Goal: Task Accomplishment & Management: Complete application form

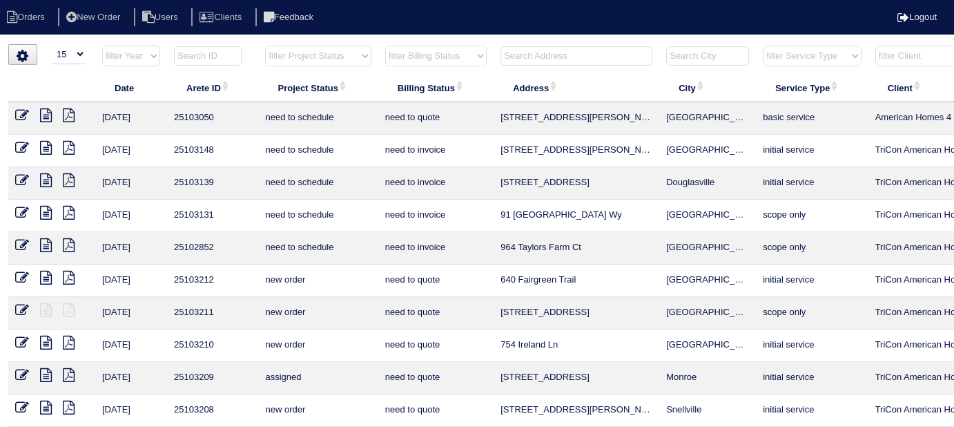
select select "15"
click at [550, 55] on input "text" at bounding box center [576, 55] width 152 height 19
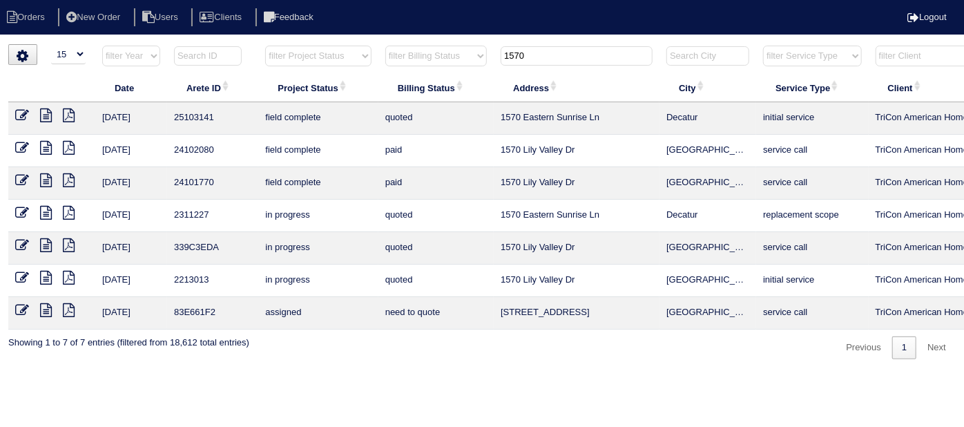
type input "1570"
click at [27, 112] on icon at bounding box center [22, 115] width 14 height 14
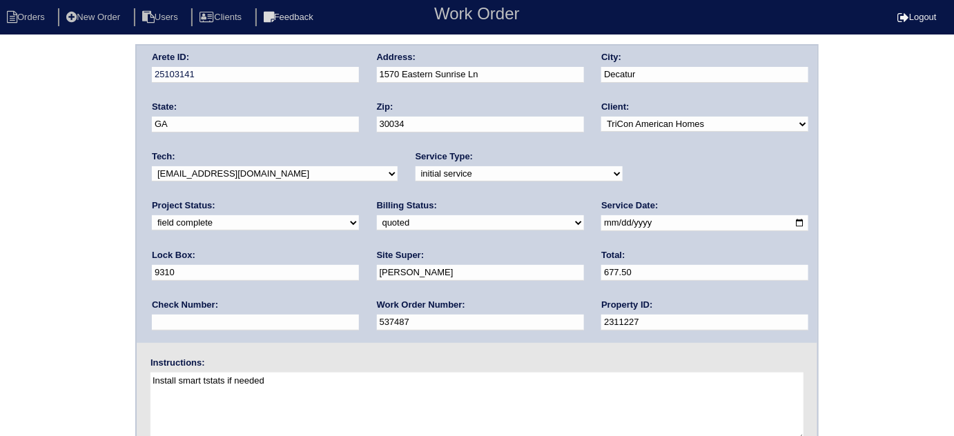
click at [377, 220] on select "need to quote quoted need to invoice invoiced paid warranty purchase order need…" at bounding box center [480, 222] width 207 height 15
click at [377, 215] on select "need to quote quoted need to invoice invoiced paid warranty purchase order need…" at bounding box center [480, 222] width 207 height 15
click at [377, 224] on select "need to quote quoted need to invoice invoiced paid warranty purchase order need…" at bounding box center [480, 222] width 207 height 15
select select "need to invoice"
click at [377, 215] on select "need to quote quoted need to invoice invoiced paid warranty purchase order need…" at bounding box center [480, 222] width 207 height 15
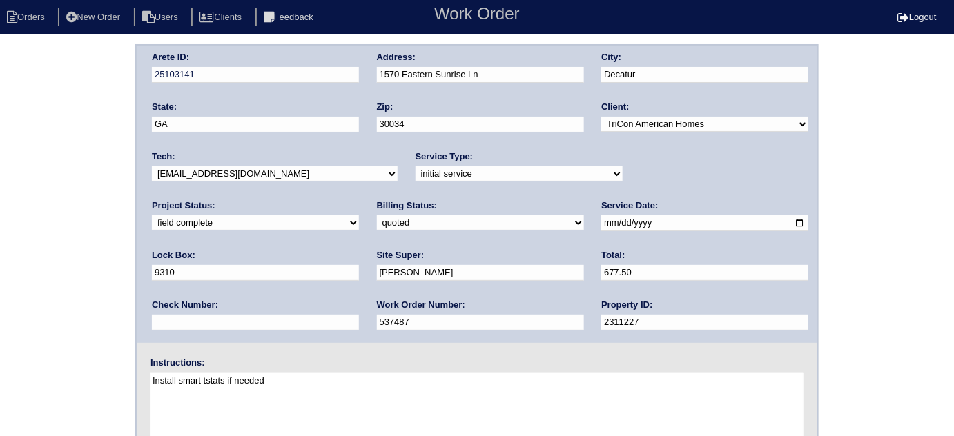
drag, startPoint x: 37, startPoint y: 264, endPoint x: 49, endPoint y: 268, distance: 12.9
click at [39, 267] on div "Arete ID: 25103141 Address: 1570 Eastern Sunrise Ln City: Decatur State: GA Zip…" at bounding box center [477, 323] width 954 height 558
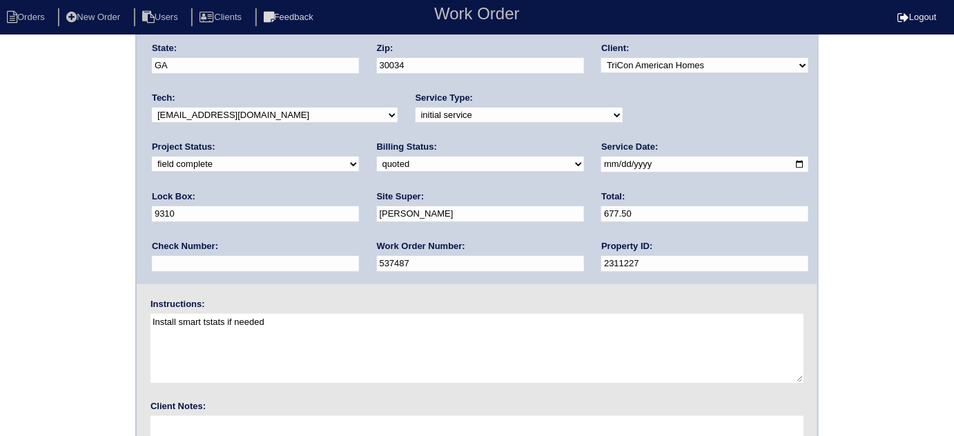
scroll to position [59, 0]
click at [86, 249] on div "Arete ID: 25103141 Address: 1570 Eastern Sunrise Ln City: Decatur State: GA Zip…" at bounding box center [477, 264] width 954 height 558
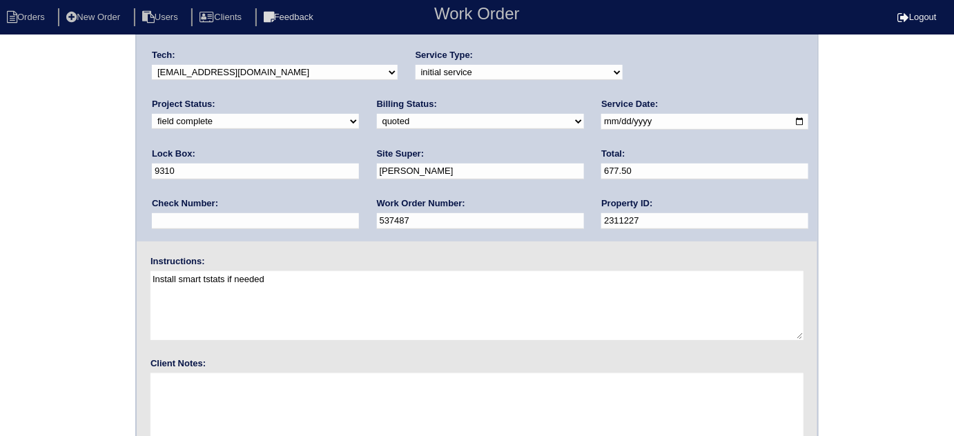
scroll to position [163, 0]
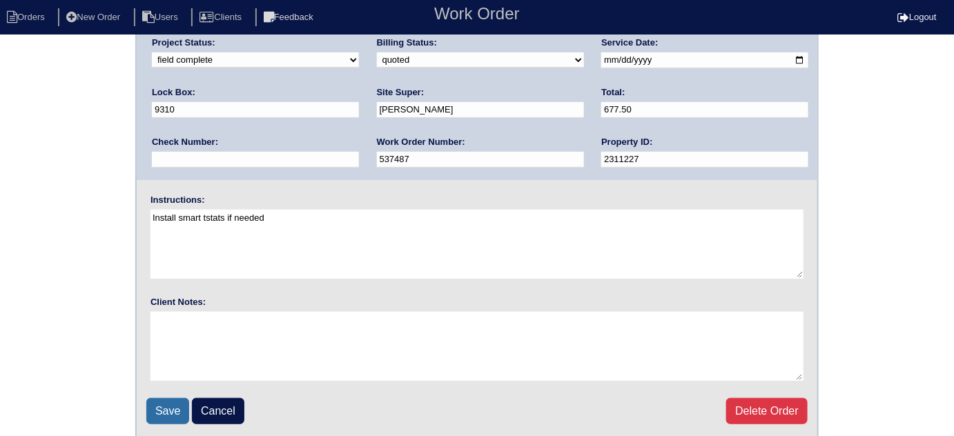
drag, startPoint x: 157, startPoint y: 406, endPoint x: 173, endPoint y: 289, distance: 118.4
click at [157, 406] on input "Save" at bounding box center [167, 411] width 43 height 26
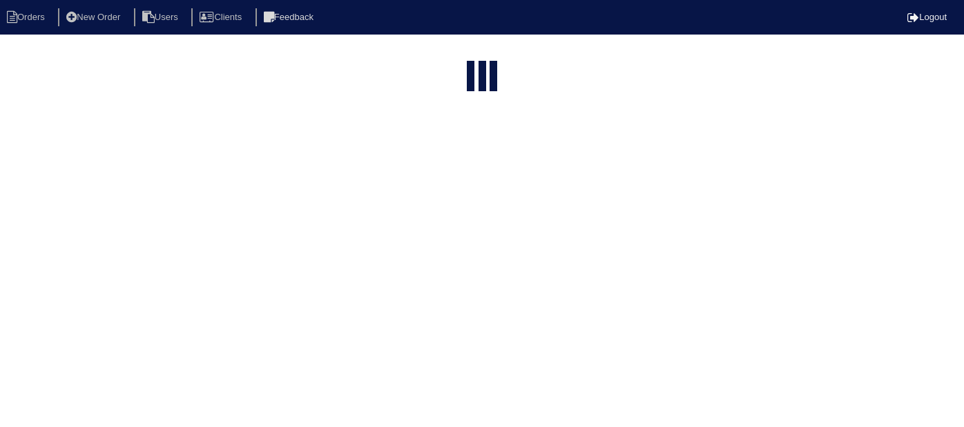
select select "15"
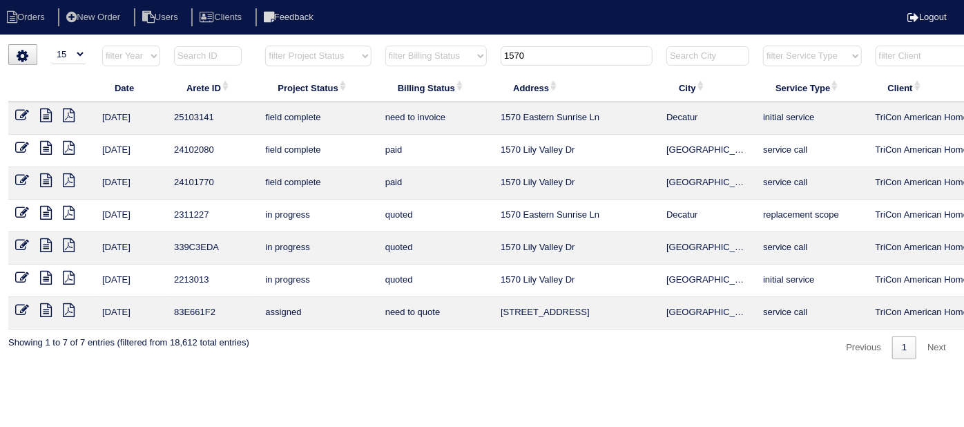
drag, startPoint x: 551, startPoint y: 57, endPoint x: 79, endPoint y: 1, distance: 475.5
click at [266, 44] on body "Orders New Order Users Clients Feedback Logout Orders New Order Users Clients M…" at bounding box center [482, 201] width 964 height 315
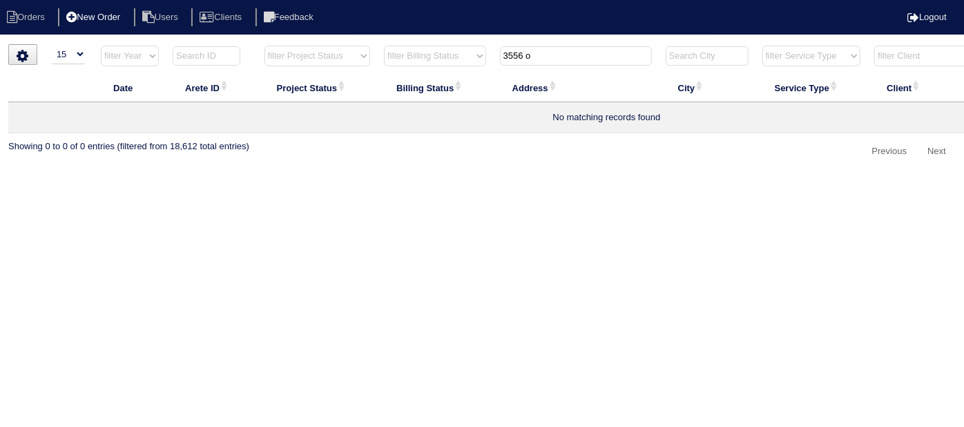
type input "3556 o"
click at [108, 16] on li "New Order" at bounding box center [94, 17] width 73 height 19
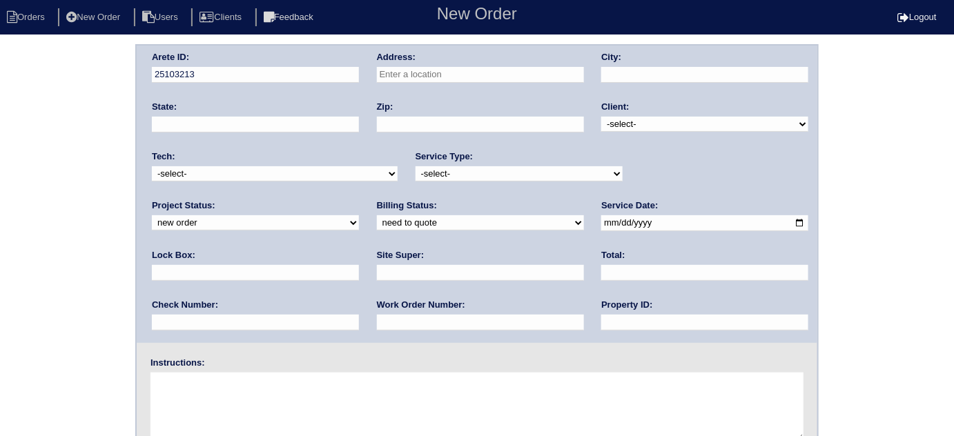
click at [436, 77] on input "text" at bounding box center [480, 75] width 207 height 16
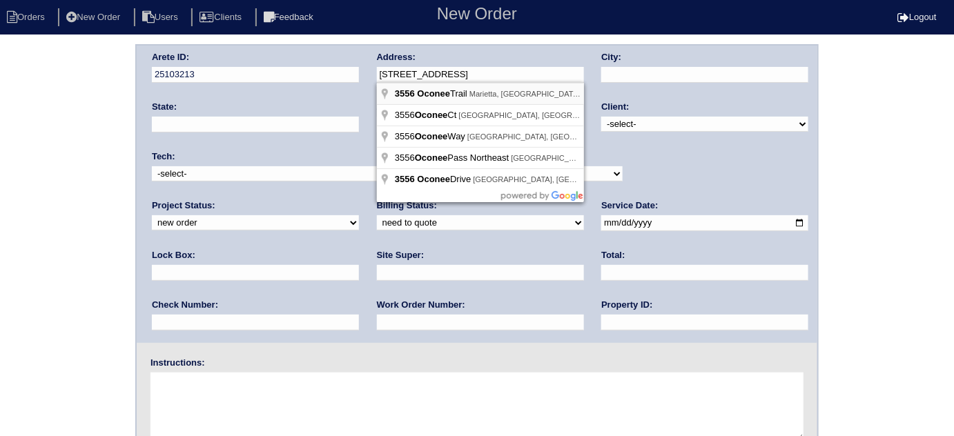
type input "3556 Oconee Trail"
type input "Marietta"
type input "GA"
type input "30062"
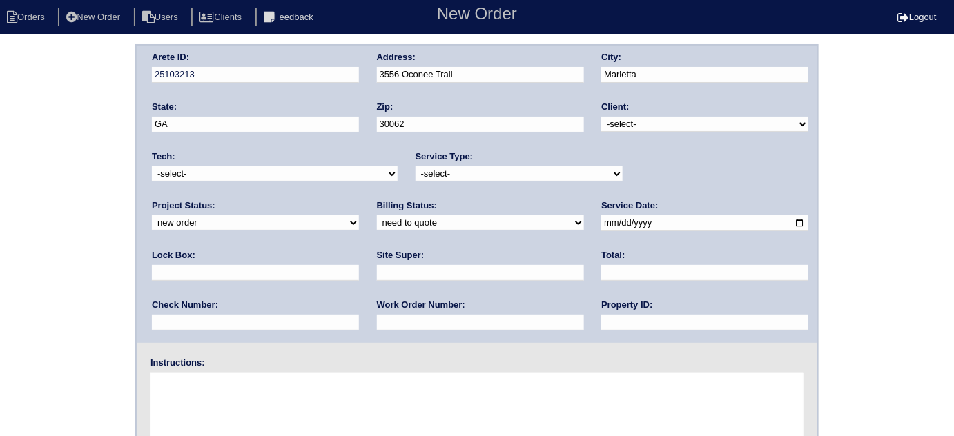
click at [617, 123] on select "-select- TriCon American Homes American Homes 4 Rent First Key Homes Zillow The…" at bounding box center [704, 124] width 207 height 15
select select "1"
click at [602, 117] on select "-select- TriCon American Homes American Homes 4 Rent First Key Homes Zillow The…" at bounding box center [704, 124] width 207 height 15
click at [377, 219] on select "need to quote quoted need to invoice invoiced paid warranty purchase order need…" at bounding box center [480, 222] width 207 height 15
click at [377, 215] on select "need to quote quoted need to invoice invoiced paid warranty purchase order need…" at bounding box center [480, 222] width 207 height 15
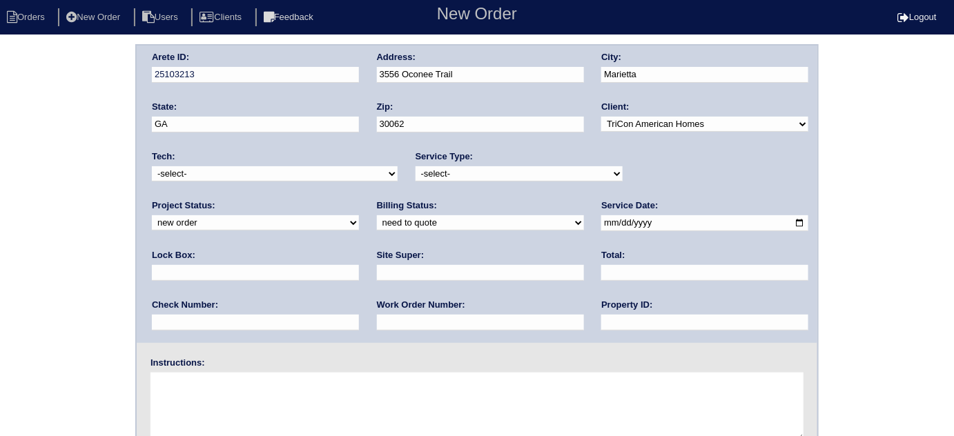
click at [574, 173] on select "-select- initial service basic service maintenance call replacement scope servi…" at bounding box center [519, 173] width 207 height 15
select select "initial service"
click at [416, 166] on select "-select- initial service basic service maintenance call replacement scope servi…" at bounding box center [519, 173] width 207 height 15
click at [377, 272] on input "text" at bounding box center [480, 273] width 207 height 16
type input "Florence Williams"
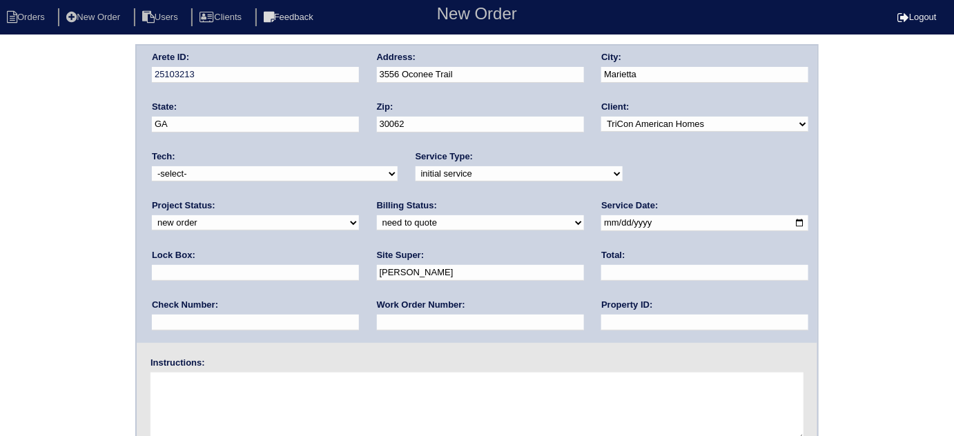
click at [601, 219] on input "date" at bounding box center [704, 223] width 207 height 16
type input "2025-09-02"
click at [601, 325] on input "text" at bounding box center [704, 323] width 207 height 16
type input "N/A"
click at [377, 332] on div "Work Order Number:" at bounding box center [480, 318] width 207 height 39
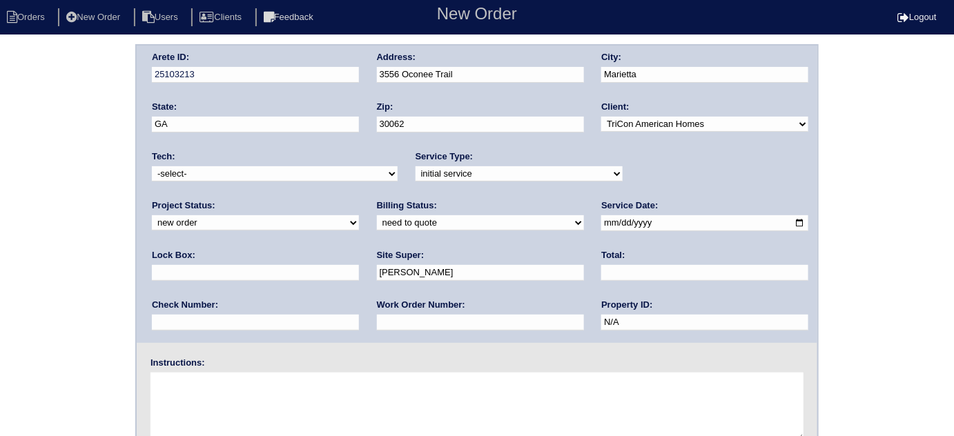
click at [377, 329] on input "text" at bounding box center [480, 323] width 207 height 16
type input "9310"
drag, startPoint x: 232, startPoint y: 409, endPoint x: 233, endPoint y: 398, distance: 10.4
click at [232, 404] on textarea at bounding box center [476, 407] width 653 height 69
click at [326, 420] on textarea at bounding box center [476, 407] width 653 height 69
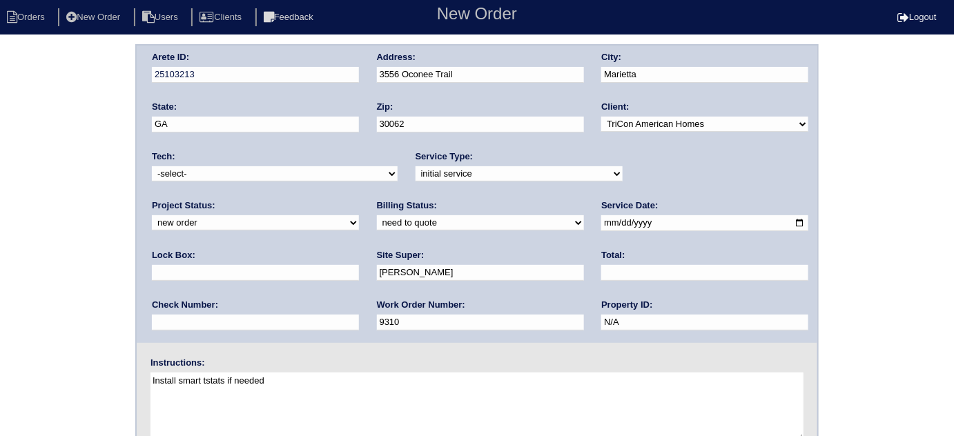
type textarea "Install smart tstats if needed"
drag, startPoint x: 231, startPoint y: 314, endPoint x: 136, endPoint y: 311, distance: 95.3
click at [137, 311] on div "Arete ID: 25103213 Address: 3556 Oconee Trail City: Marietta State: GA Zip: 300…" at bounding box center [477, 194] width 681 height 297
drag, startPoint x: 149, startPoint y: 318, endPoint x: 184, endPoint y: 315, distance: 35.3
click at [377, 315] on input "9310" at bounding box center [480, 323] width 207 height 16
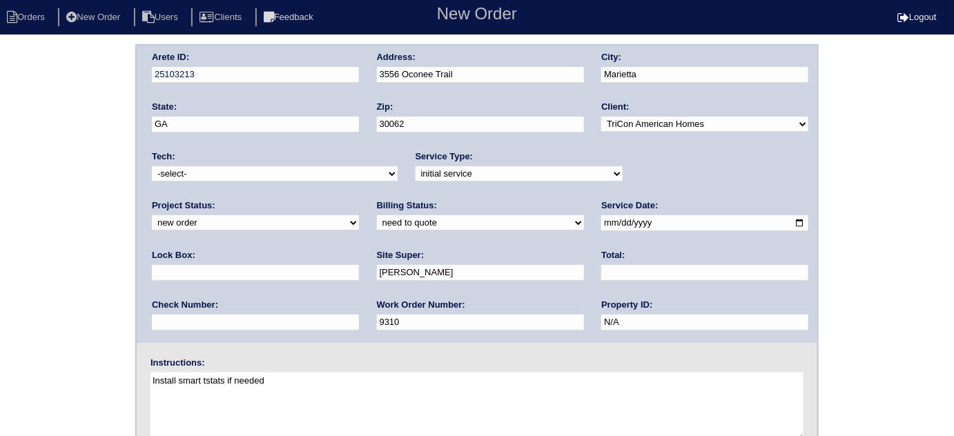
drag, startPoint x: 184, startPoint y: 315, endPoint x: 144, endPoint y: 313, distance: 40.1
click at [144, 313] on div "Arete ID: 25103213 Address: 3556 Oconee Trail City: Marietta State: GA Zip: 300…" at bounding box center [477, 194] width 681 height 297
click at [359, 265] on input "text" at bounding box center [255, 273] width 207 height 16
paste input "9310"
type input "9310"
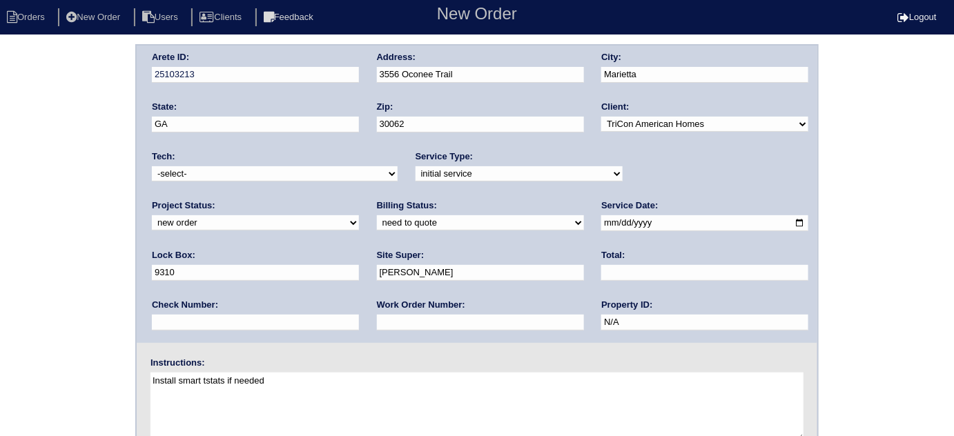
drag, startPoint x: 162, startPoint y: 324, endPoint x: 155, endPoint y: 311, distance: 15.4
click at [377, 322] on input "text" at bounding box center [480, 323] width 207 height 16
type input "540364"
click at [83, 286] on div "Arete ID: 25103213 Address: 3556 Oconee Trail City: Marietta State: GA Zip: 300…" at bounding box center [477, 323] width 954 height 558
drag, startPoint x: 471, startPoint y: 66, endPoint x: 462, endPoint y: 88, distance: 24.1
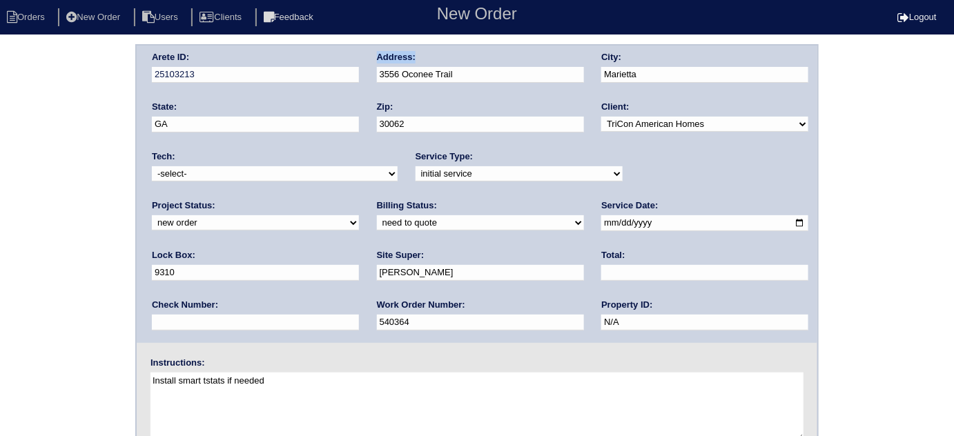
click at [373, 62] on div "Arete ID: 25103213 Address: 3556 Oconee Trail City: Marietta State: GA Zip: 300…" at bounding box center [477, 194] width 681 height 297
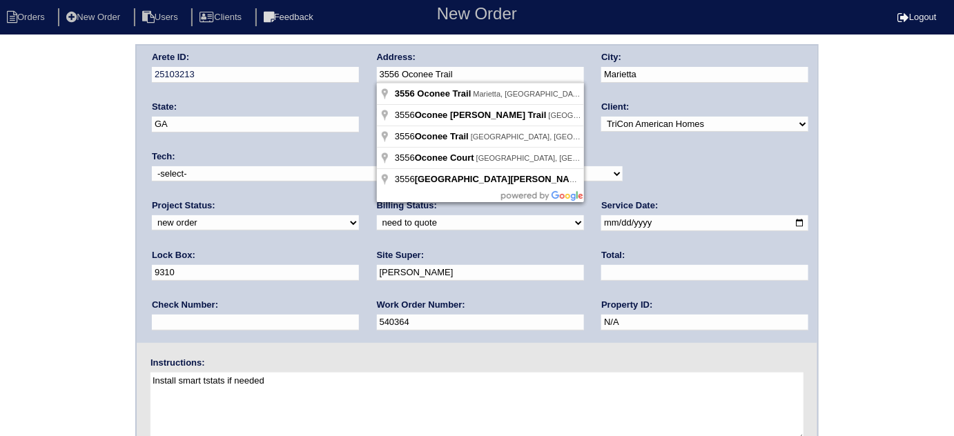
drag, startPoint x: 475, startPoint y: 80, endPoint x: 373, endPoint y: 73, distance: 102.4
click at [373, 73] on div "Arete ID: 25103213 Address: 3556 Oconee Trail City: Marietta State: GA Zip: 300…" at bounding box center [477, 194] width 681 height 297
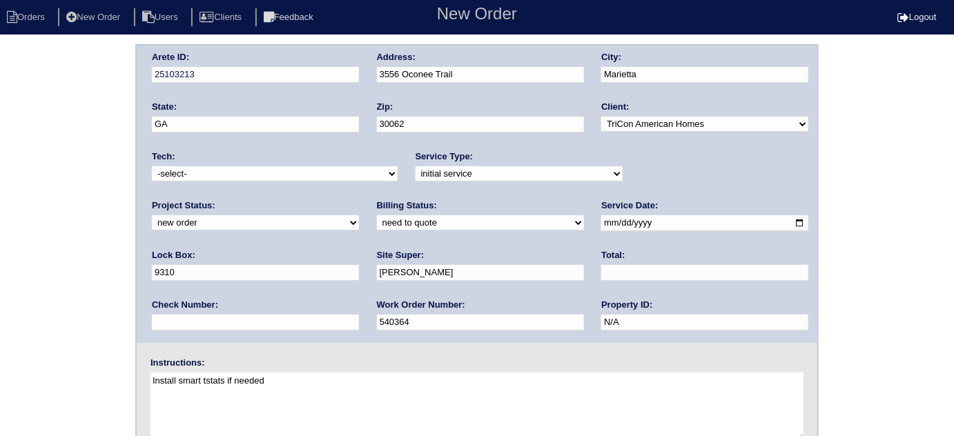
click at [850, 169] on div "Arete ID: 25103213 Address: 3556 Oconee Trail City: Marietta State: GA Zip: 300…" at bounding box center [477, 323] width 954 height 558
click at [6, 207] on div "Arete ID: 25103213 Address: 3556 Oconee Trail City: Marietta State: GA Zip: 300…" at bounding box center [477, 323] width 954 height 558
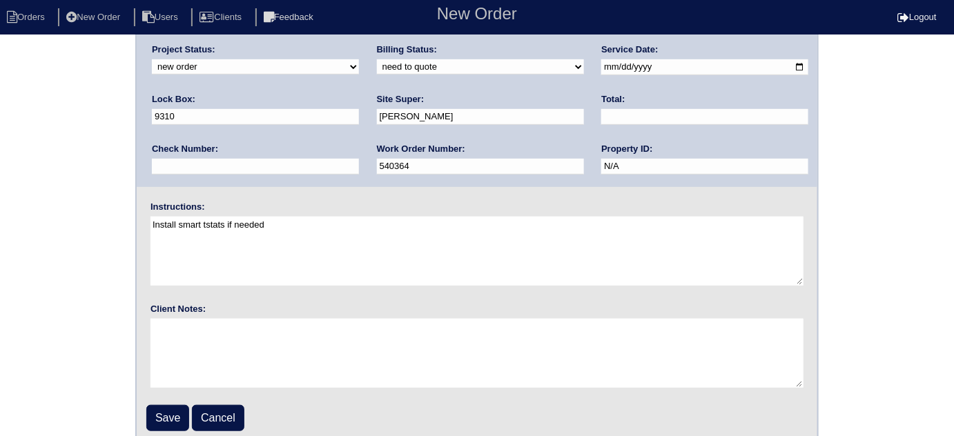
scroll to position [163, 0]
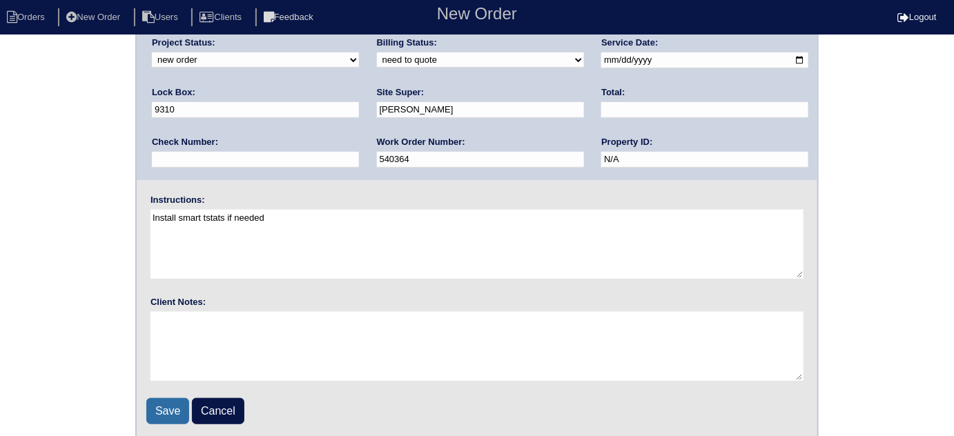
click at [159, 409] on input "Save" at bounding box center [167, 411] width 43 height 26
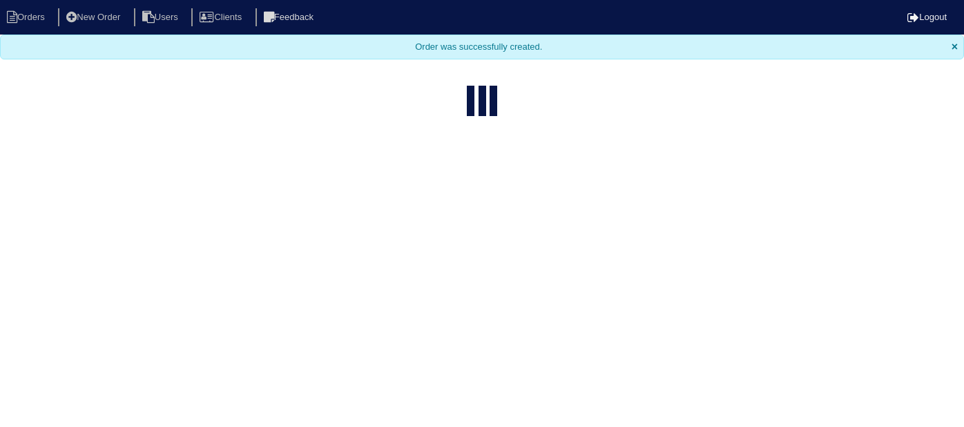
select select "15"
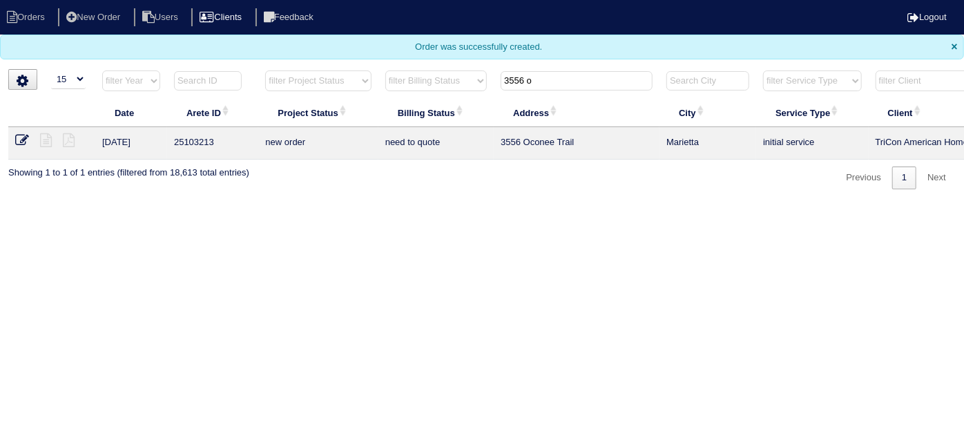
drag, startPoint x: 541, startPoint y: 84, endPoint x: 257, endPoint y: 12, distance: 292.6
click at [257, 12] on body "Orders New Order Users Clients Feedback Logout Orders New Order Users Clients M…" at bounding box center [482, 94] width 964 height 189
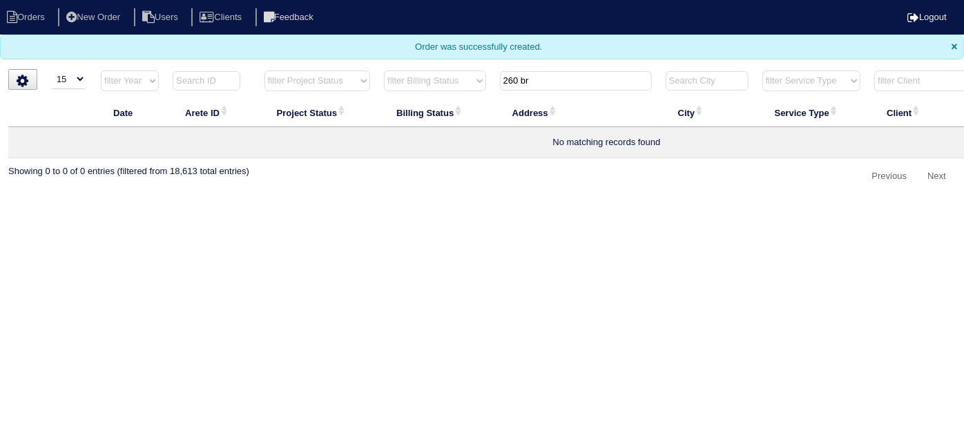
type input "260 br"
click at [131, 13] on li "New Order" at bounding box center [94, 17] width 73 height 19
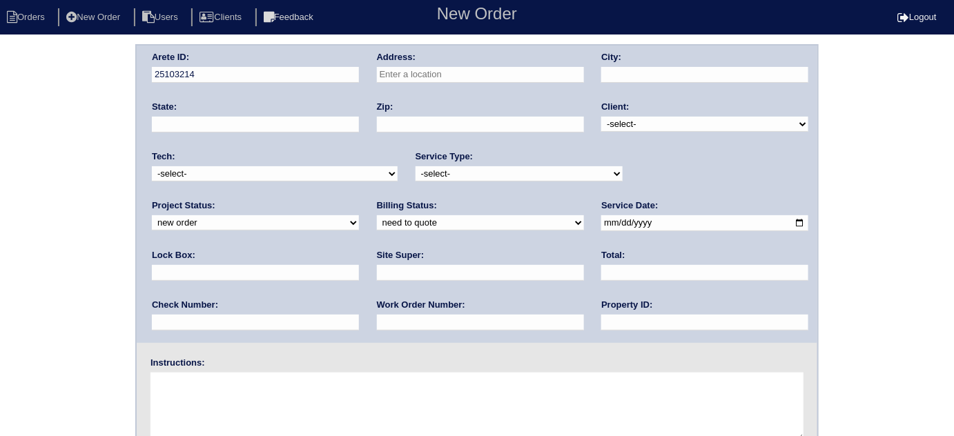
click at [539, 77] on input "text" at bounding box center [480, 75] width 207 height 16
type input "260 Brook Hollow Dr"
type input "Canton"
type input "GA"
type input "30114"
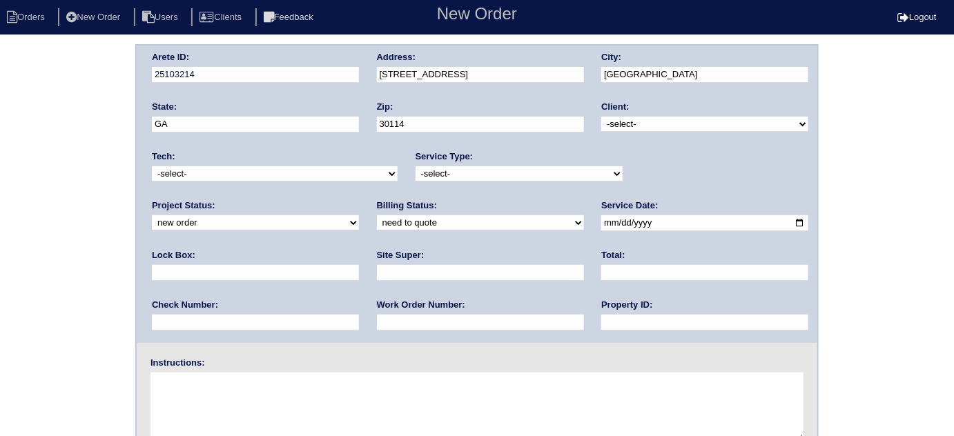
click at [559, 79] on input "260 Brook Hollow Dr" at bounding box center [480, 75] width 207 height 16
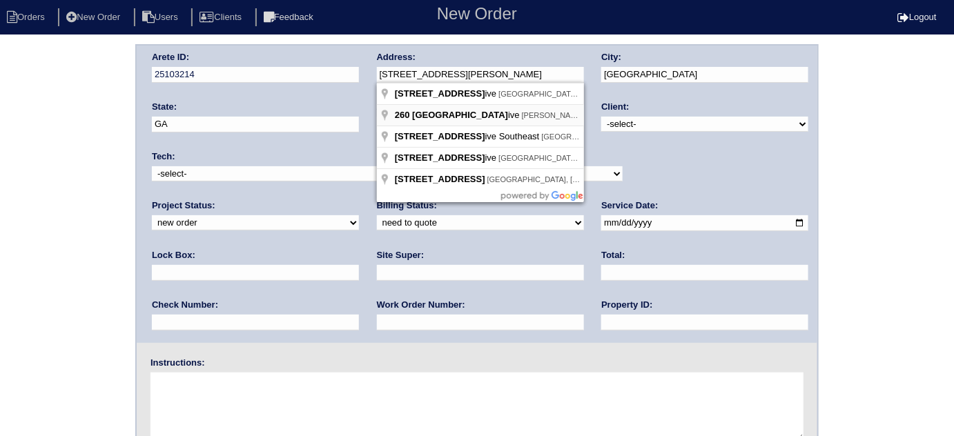
type input "260 Brook Hollow Dr"
type input "McDonough"
type input "30252"
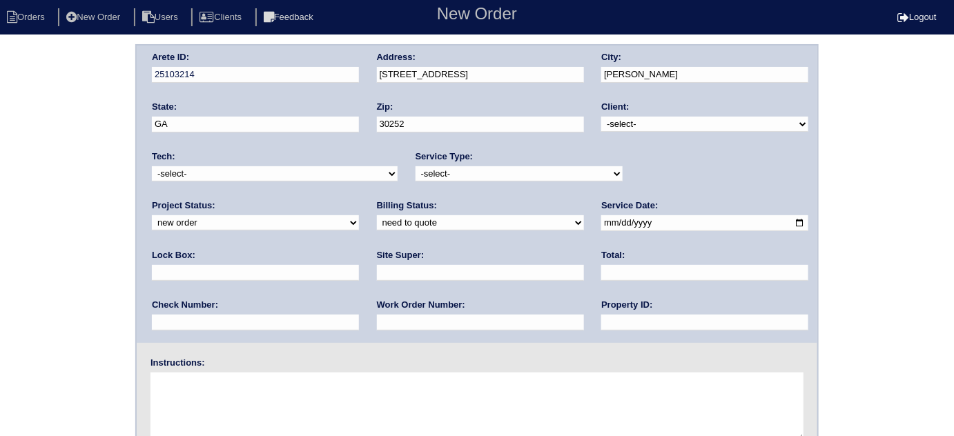
click at [612, 128] on select "-select- TriCon American Homes American Homes 4 Rent First Key Homes Zillow The…" at bounding box center [704, 124] width 207 height 15
select select "1"
click at [602, 117] on select "-select- TriCon American Homes American Homes 4 Rent First Key Homes Zillow The…" at bounding box center [704, 124] width 207 height 15
click at [449, 177] on select "-select- initial service basic service maintenance call replacement scope servi…" at bounding box center [519, 173] width 207 height 15
select select "scope only"
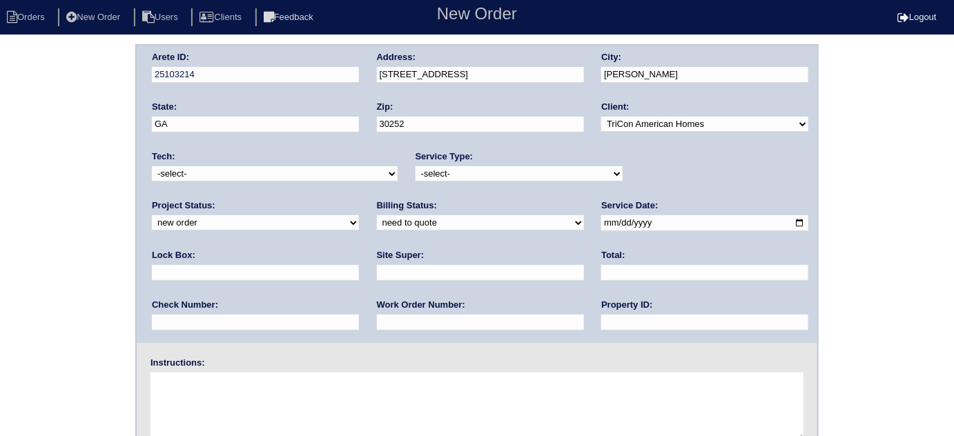
click at [416, 166] on select "-select- initial service basic service maintenance call replacement scope servi…" at bounding box center [519, 173] width 207 height 15
click at [359, 265] on input "text" at bounding box center [255, 273] width 207 height 16
type input "9470"
click at [601, 222] on input "date" at bounding box center [704, 223] width 207 height 16
type input "2025-09-02"
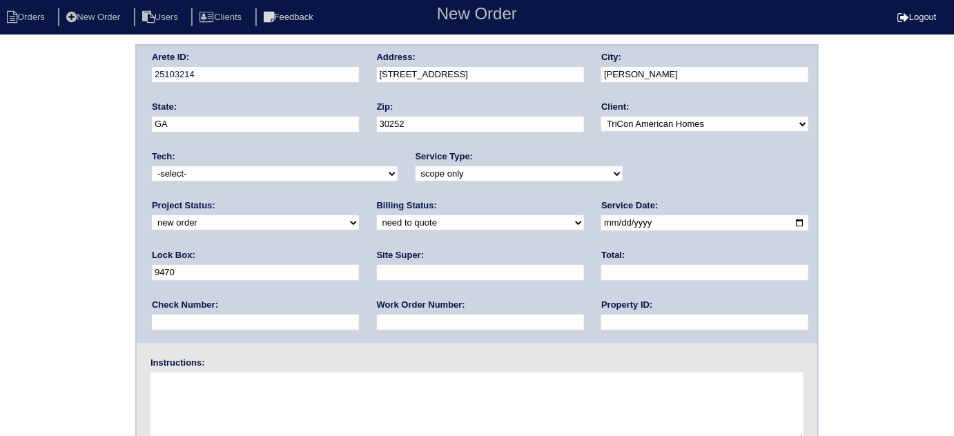
drag, startPoint x: 440, startPoint y: 320, endPoint x: 440, endPoint y: 313, distance: 7.6
click at [601, 320] on input "text" at bounding box center [704, 323] width 207 height 16
type input "N/A"
click at [377, 266] on input "text" at bounding box center [480, 273] width 207 height 16
type input "Claudia Abreu-Mullings"
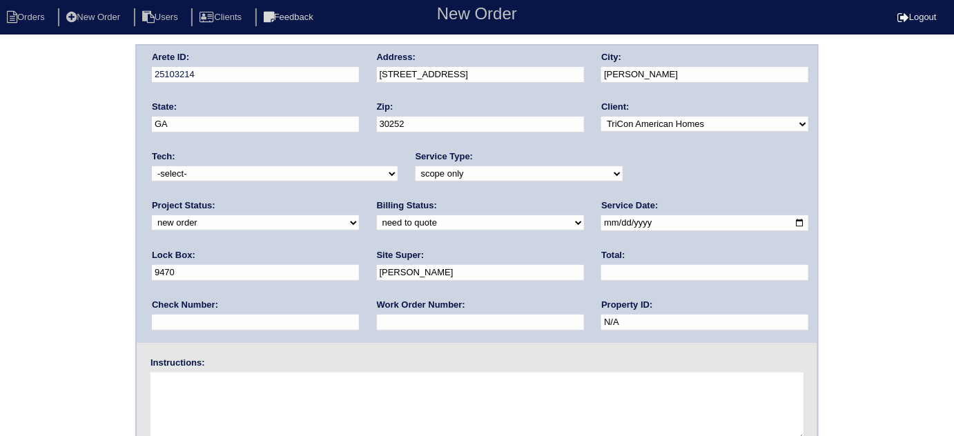
click at [264, 417] on textarea at bounding box center [476, 407] width 653 height 69
type textarea "I"
type textarea "Scope for service/repairs needed"
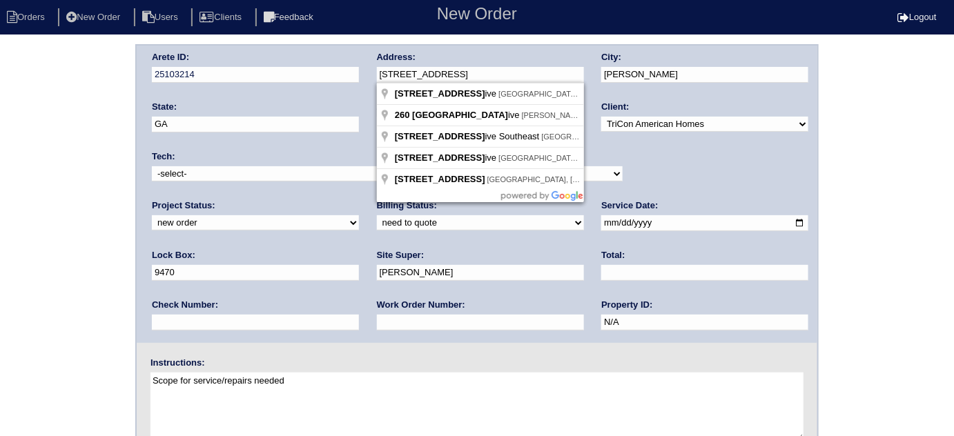
drag, startPoint x: 478, startPoint y: 79, endPoint x: 351, endPoint y: 84, distance: 127.1
click at [351, 84] on div "Arete ID: 25103214 Address: 260 Brook Hollow Dr City: McDonough State: GA Zip: …" at bounding box center [477, 194] width 681 height 297
click at [843, 175] on div "Arete ID: 25103214 Address: 260 Brook Hollow Dr City: McDonough State: GA Zip: …" at bounding box center [477, 323] width 954 height 558
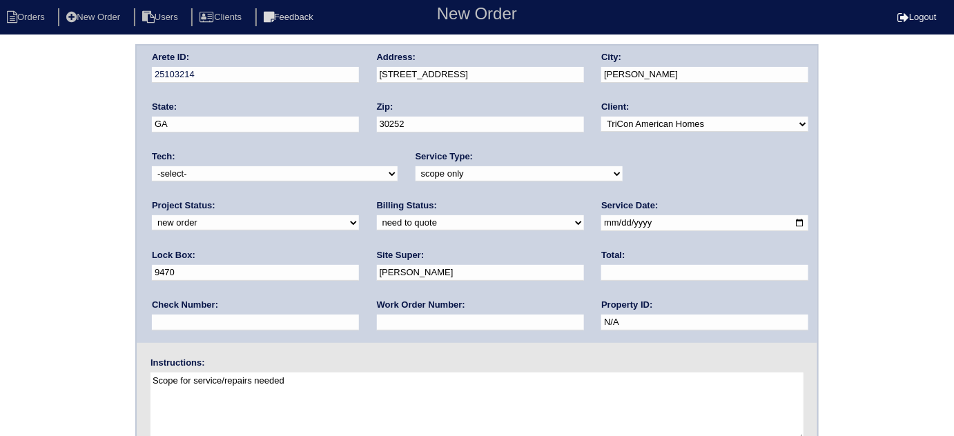
click at [0, 133] on div "Arete ID: 25103214 Address: 260 Brook Hollow Dr City: McDonough State: GA Zip: …" at bounding box center [477, 323] width 954 height 558
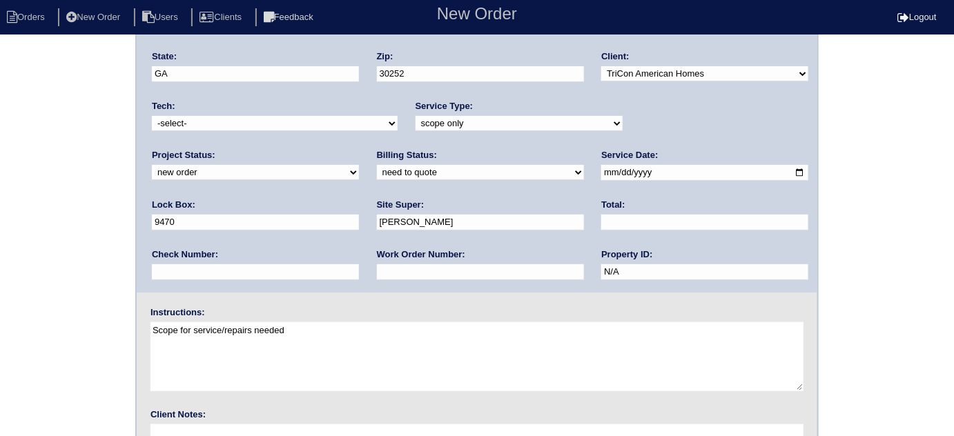
scroll to position [163, 0]
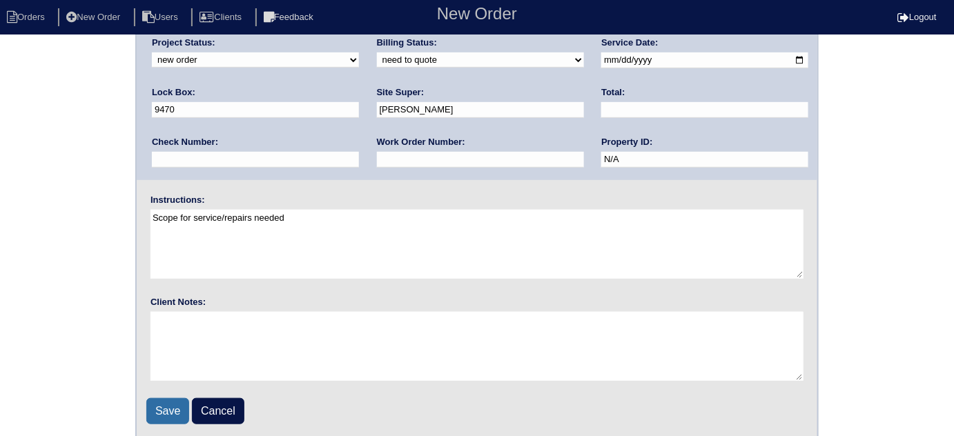
click at [160, 404] on input "Save" at bounding box center [167, 411] width 43 height 26
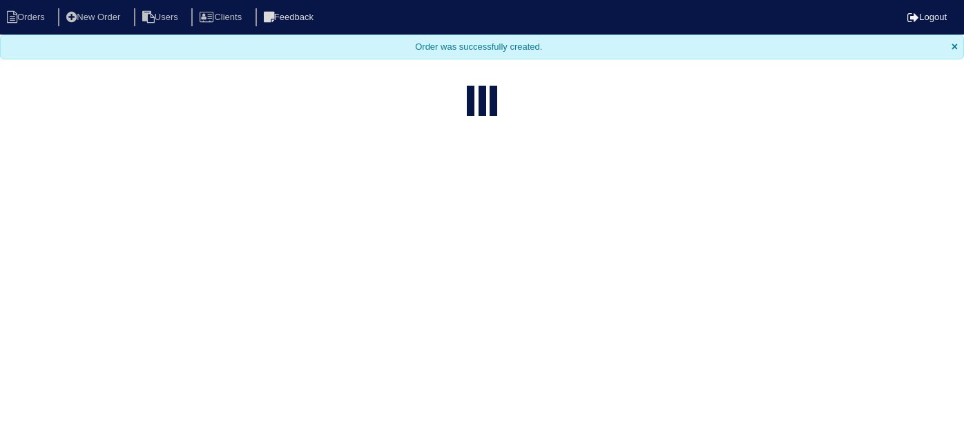
select select "15"
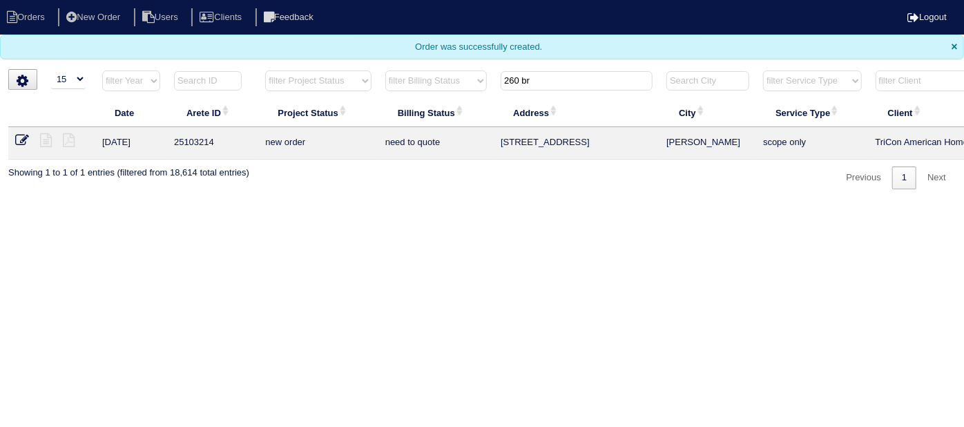
drag, startPoint x: 539, startPoint y: 78, endPoint x: 360, endPoint y: 63, distance: 179.4
click at [361, 63] on body "Orders New Order Users Clients Feedback Logout Orders New Order Users Clients M…" at bounding box center [482, 94] width 964 height 189
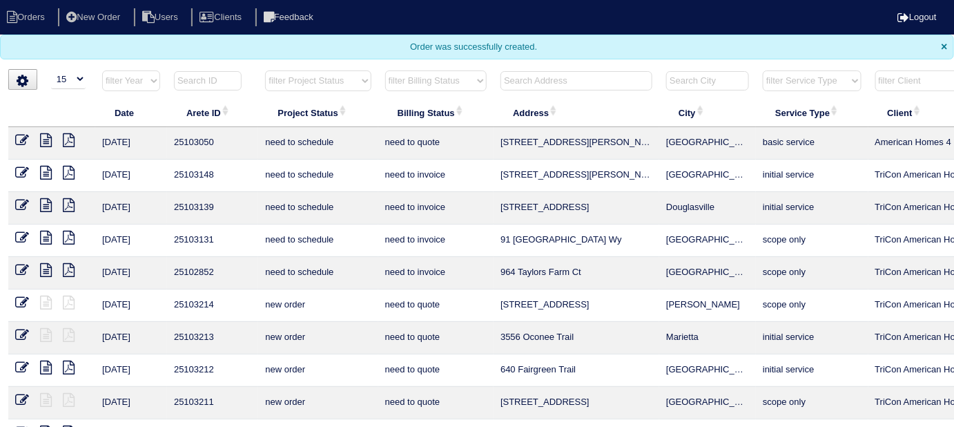
click at [578, 86] on input "text" at bounding box center [576, 80] width 152 height 19
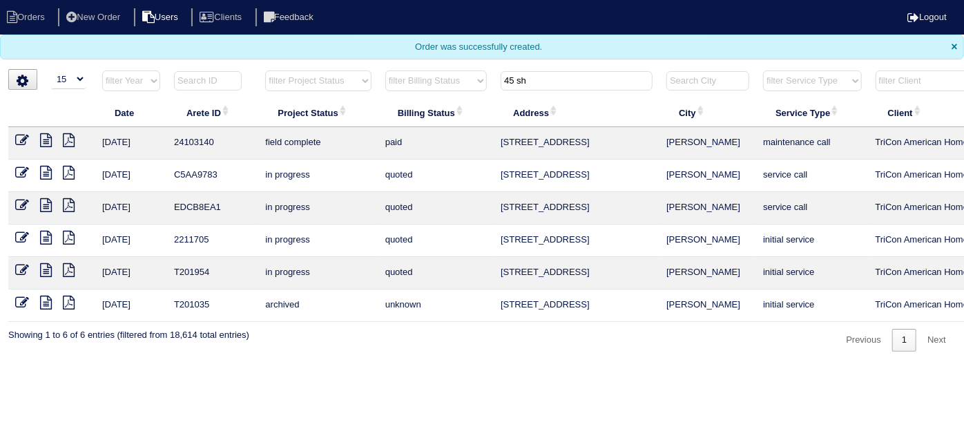
type input "45 sh"
click at [44, 137] on icon at bounding box center [46, 140] width 12 height 14
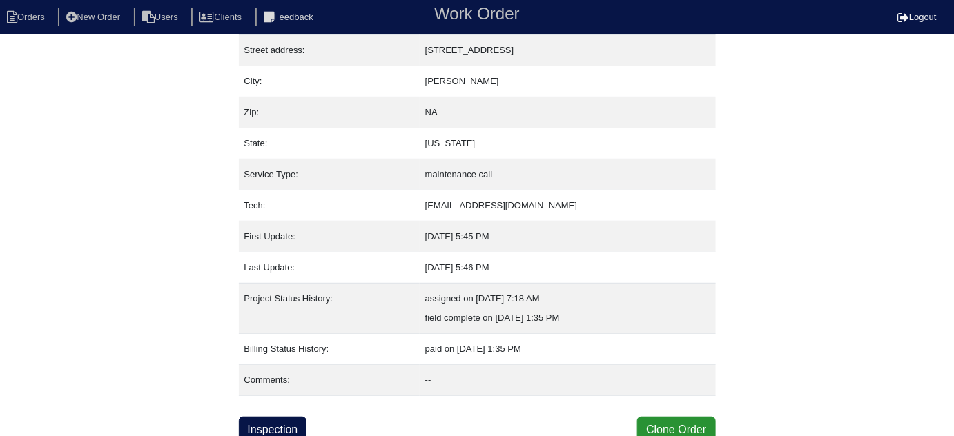
scroll to position [75, 0]
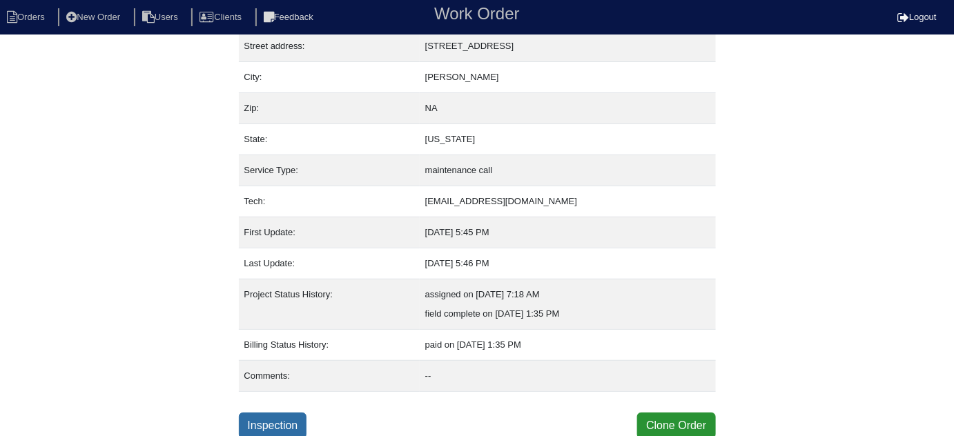
click at [266, 418] on link "Inspection" at bounding box center [273, 426] width 68 height 26
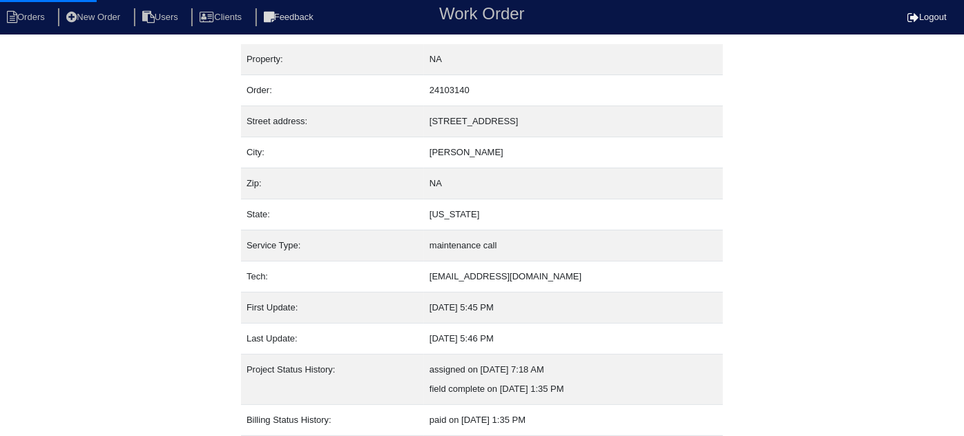
select select "0"
select select "Other"
select select "1"
select select "0"
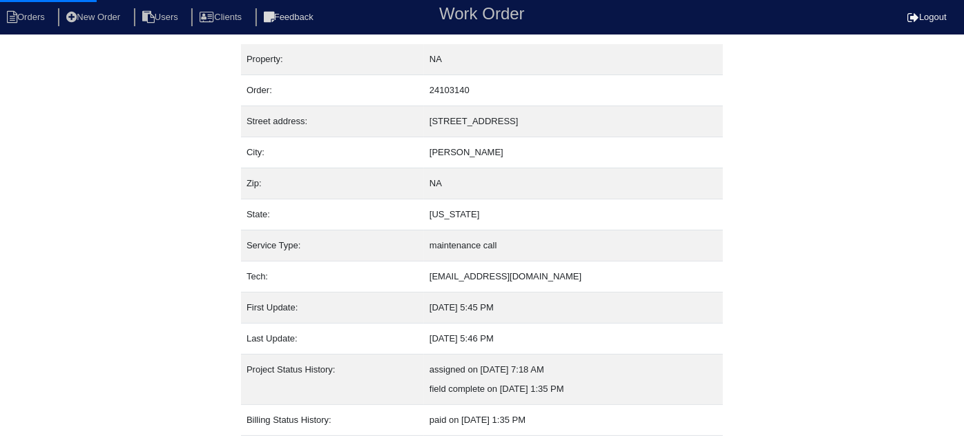
select select "1"
select select "0"
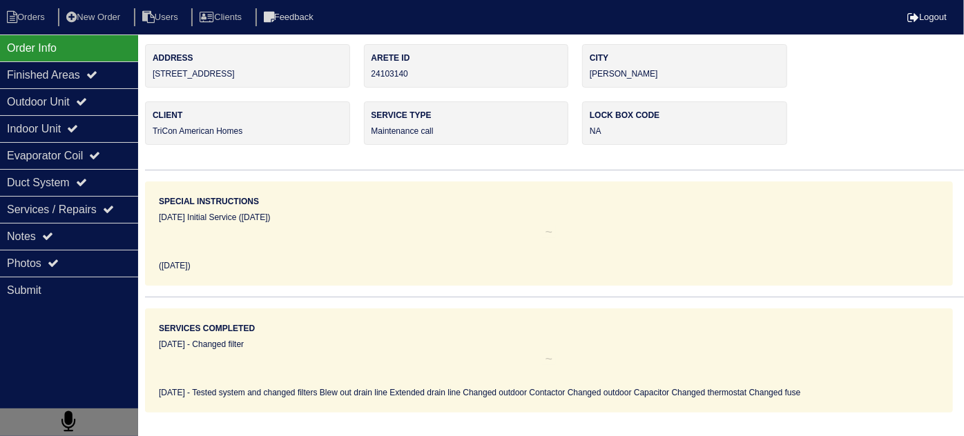
click at [44, 99] on div "Outdoor Unit" at bounding box center [69, 101] width 138 height 27
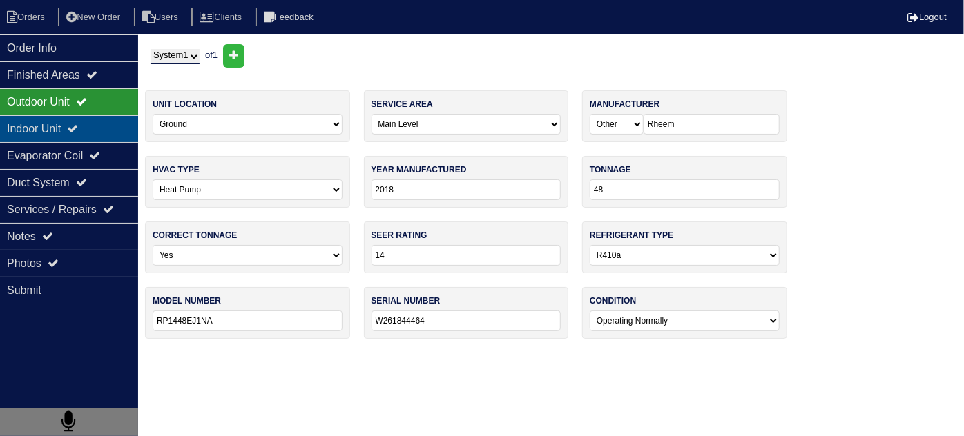
click at [42, 129] on div "Indoor Unit" at bounding box center [69, 128] width 138 height 27
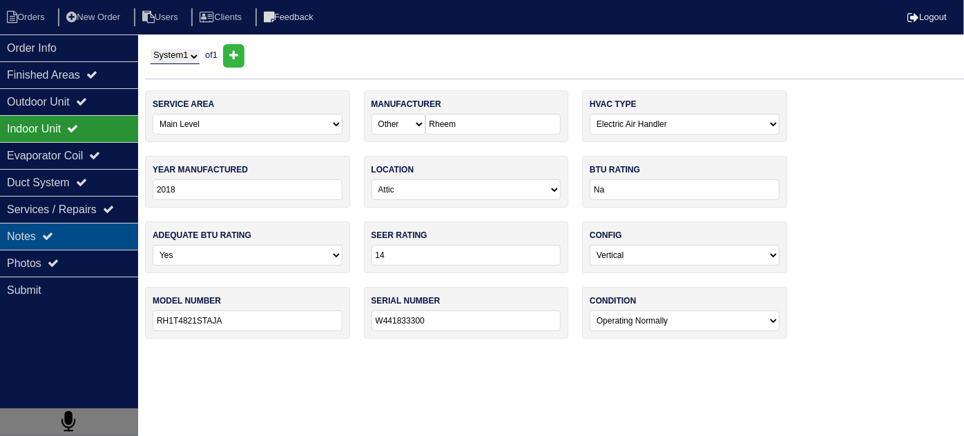
click at [40, 242] on div "Notes" at bounding box center [69, 236] width 138 height 27
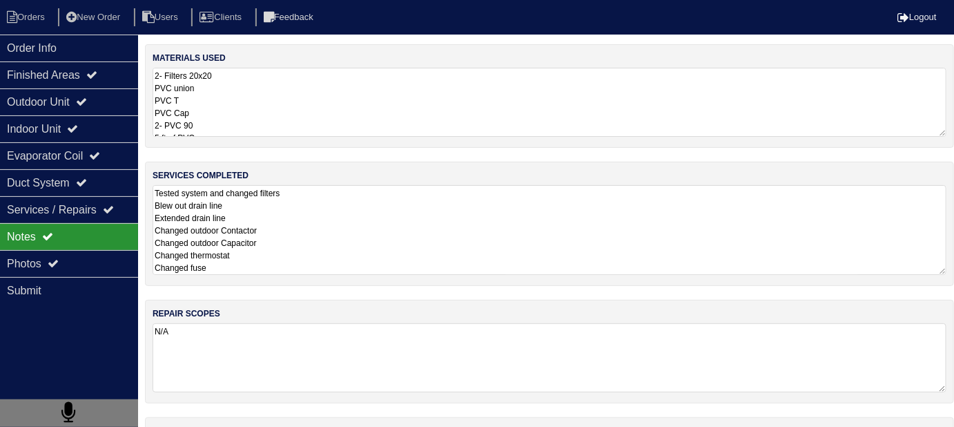
click at [381, 224] on textarea "Tested system and changed filters Blew out drain line Extended drain line Chang…" at bounding box center [550, 230] width 794 height 90
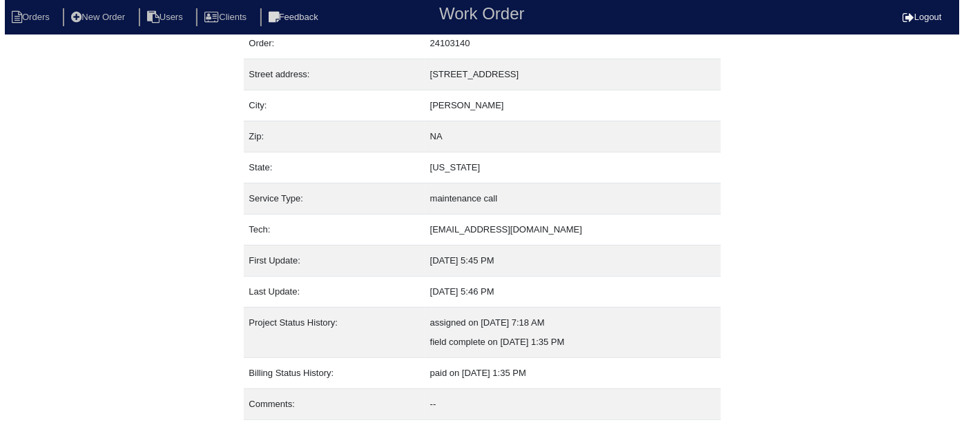
scroll to position [75, 0]
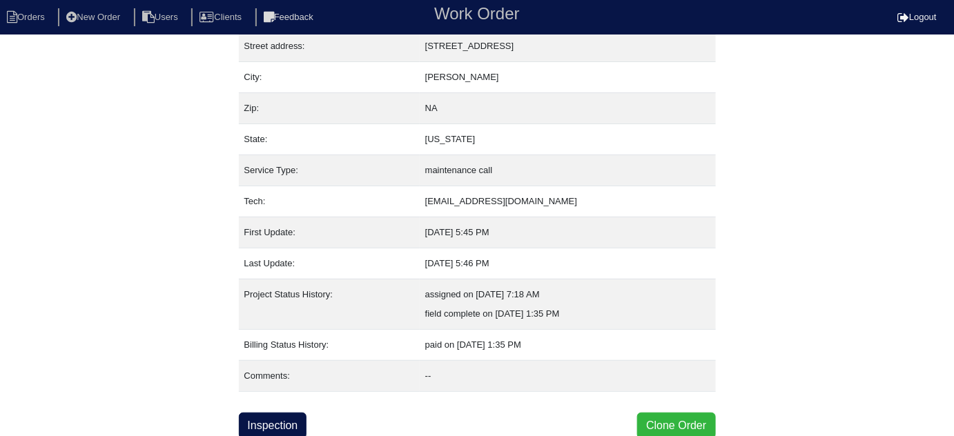
click at [688, 415] on button "Clone Order" at bounding box center [676, 426] width 78 height 26
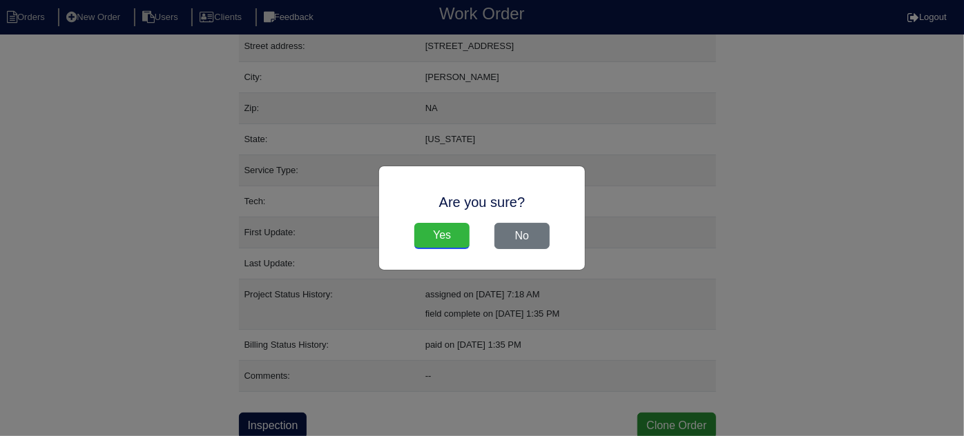
click at [467, 237] on input "Yes" at bounding box center [441, 236] width 55 height 26
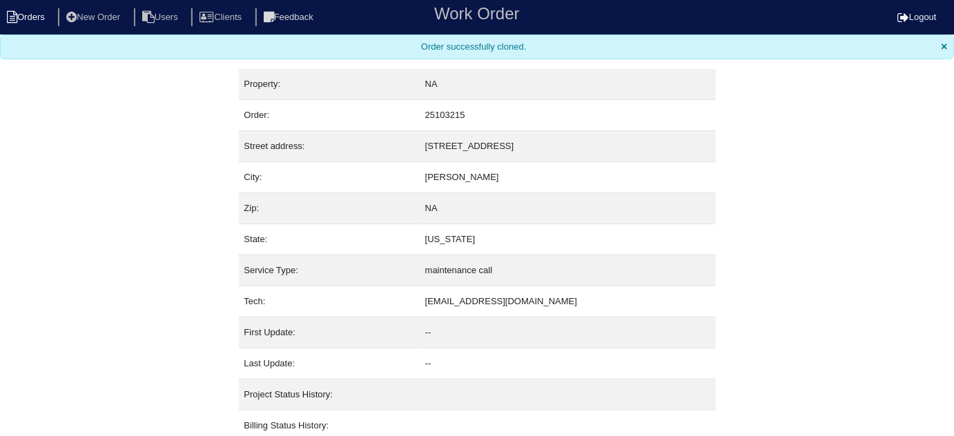
click at [20, 19] on li "Orders" at bounding box center [28, 17] width 56 height 19
select select "15"
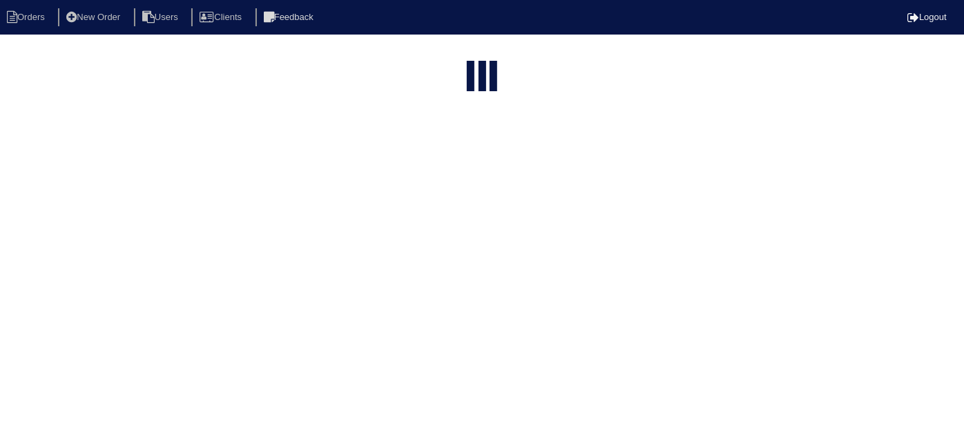
type input "45 sh"
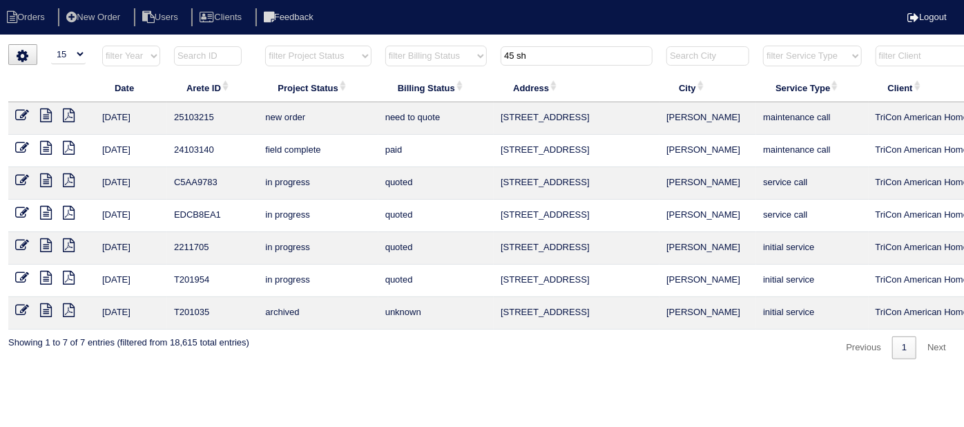
click at [17, 119] on icon at bounding box center [22, 115] width 14 height 14
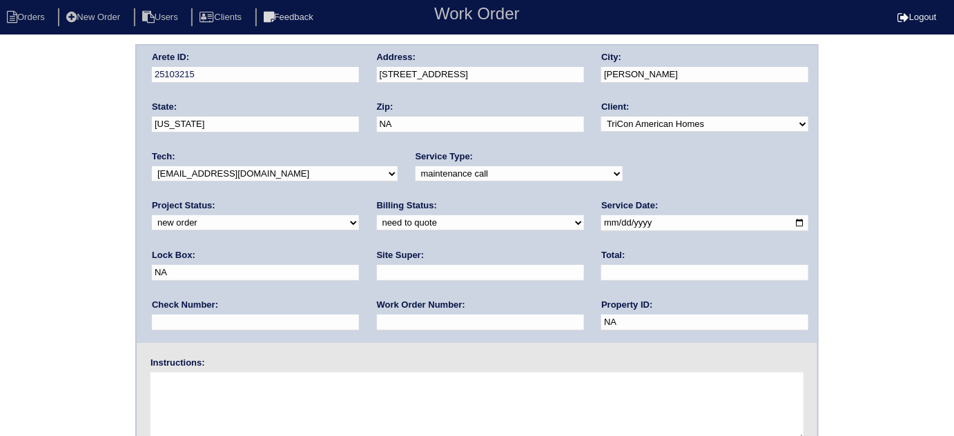
click at [416, 177] on select "-select- initial service basic service maintenance call replacement scope servi…" at bounding box center [519, 173] width 207 height 15
select select "initial service"
click at [416, 166] on select "-select- initial service basic service maintenance call replacement scope servi…" at bounding box center [519, 173] width 207 height 15
click at [377, 318] on input "text" at bounding box center [480, 323] width 207 height 16
type input "540440"
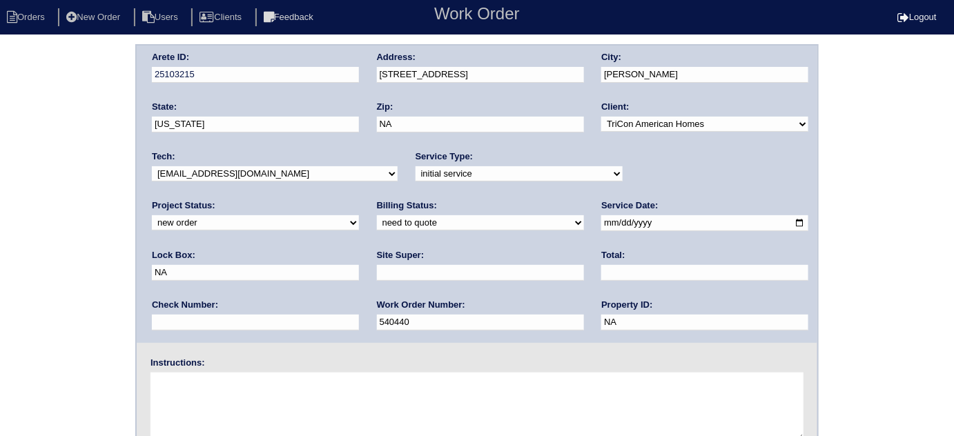
click at [377, 273] on input "text" at bounding box center [480, 273] width 207 height 16
type input "Errol Cadet"
drag, startPoint x: 677, startPoint y: 232, endPoint x: 607, endPoint y: 232, distance: 69.7
click at [359, 249] on div "Lock Box: NA" at bounding box center [255, 268] width 207 height 39
click at [359, 265] on input "NA" at bounding box center [255, 273] width 207 height 16
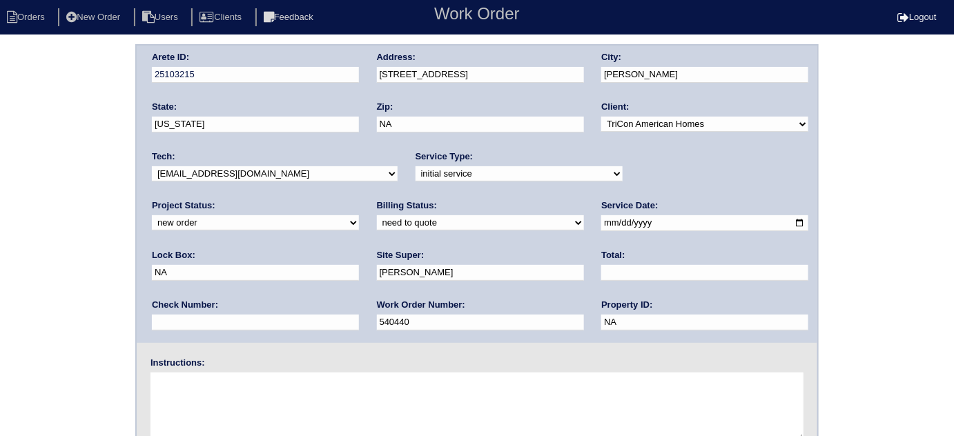
drag, startPoint x: 617, startPoint y: 224, endPoint x: 587, endPoint y: 226, distance: 30.4
click at [587, 226] on div "Arete ID: 25103215 Address: 45 Shadowbrook Court City: Covington State: Georgia…" at bounding box center [477, 194] width 681 height 297
click at [356, 397] on textarea at bounding box center [476, 407] width 653 height 69
type textarea "Install smart tstats if needed"
click at [64, 224] on div "Arete ID: 25103215 Address: 45 Shadowbrook Court City: Covington State: Georgia…" at bounding box center [477, 323] width 954 height 558
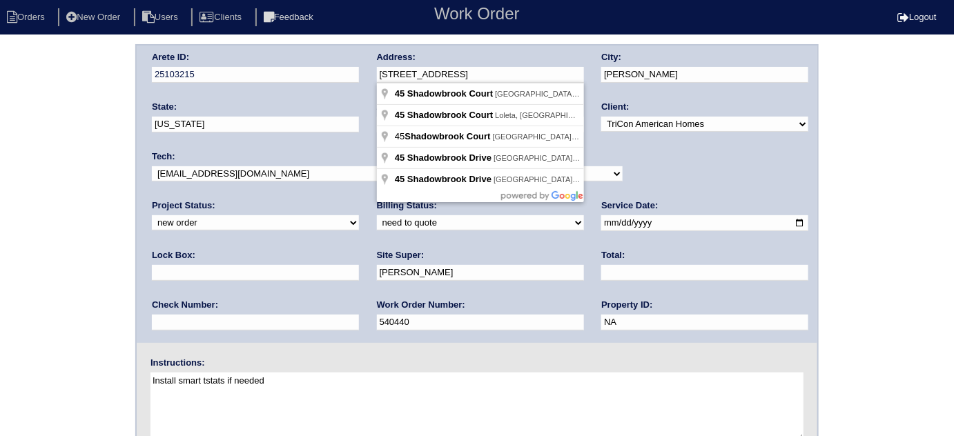
drag, startPoint x: 503, startPoint y: 79, endPoint x: 340, endPoint y: 92, distance: 164.2
click at [340, 92] on div "Arete ID: 25103215 Address: 45 Shadowbrook Court City: Covington State: Georgia…" at bounding box center [477, 194] width 681 height 297
click at [113, 133] on div "Arete ID: 25103215 Address: 45 Shadowbrook Court City: Covington State: Georgia…" at bounding box center [477, 323] width 954 height 558
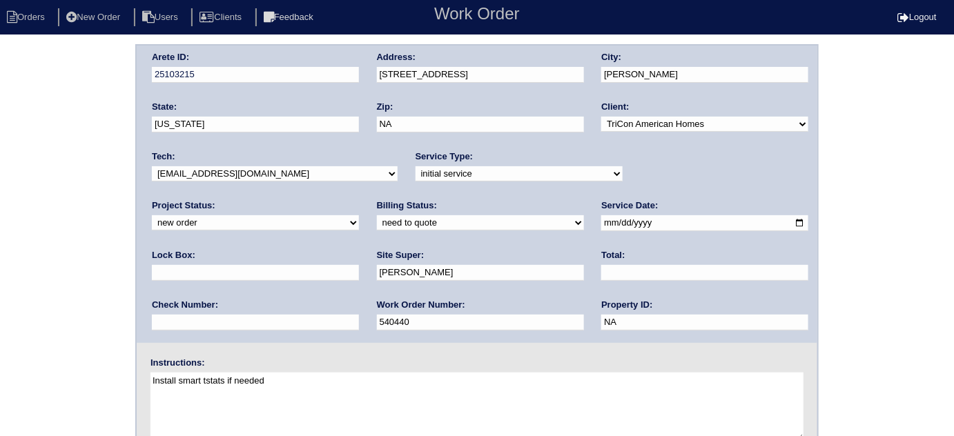
click at [97, 214] on div "Arete ID: 25103215 Address: 45 Shadowbrook Court City: Covington State: Georgia…" at bounding box center [477, 323] width 954 height 558
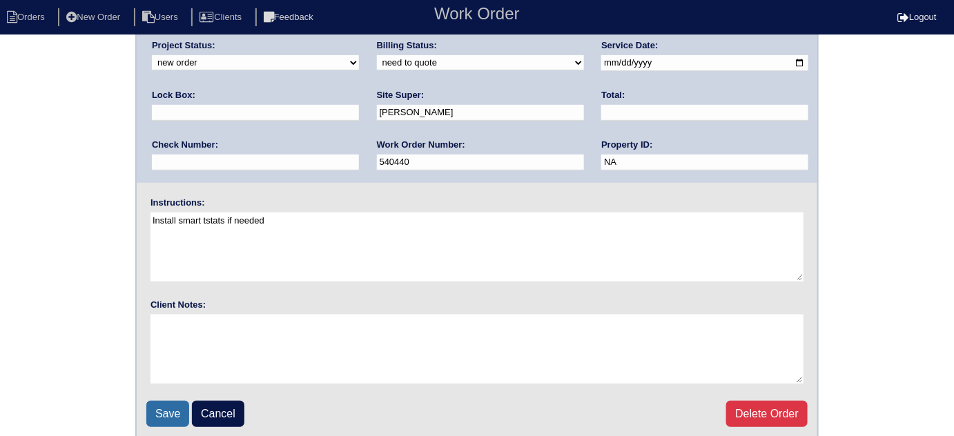
scroll to position [163, 0]
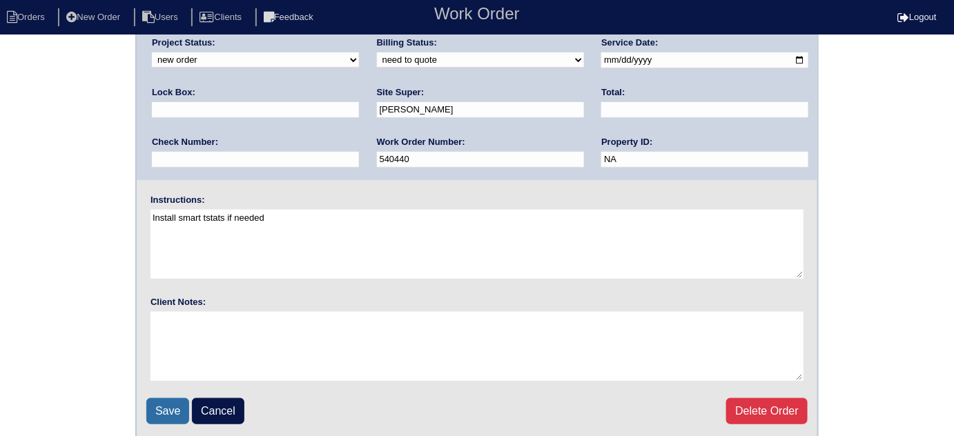
click at [165, 410] on input "Save" at bounding box center [167, 411] width 43 height 26
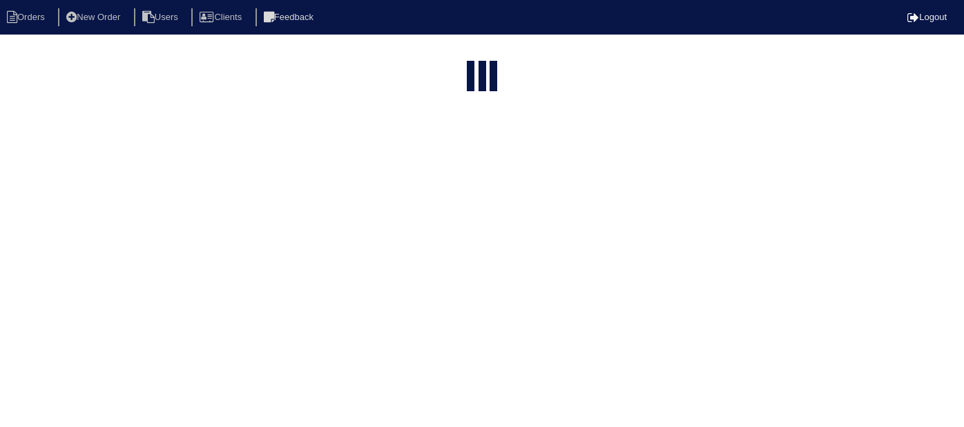
select select "15"
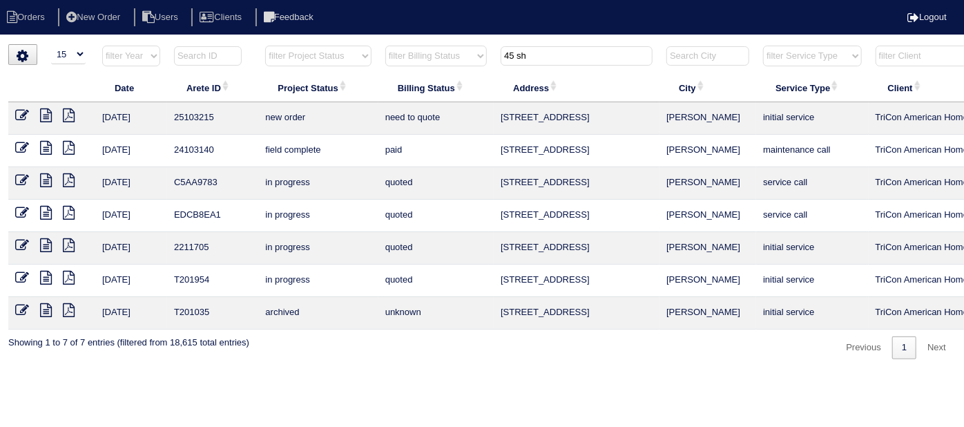
drag, startPoint x: 543, startPoint y: 58, endPoint x: 248, endPoint y: 55, distance: 294.8
click at [254, 56] on tr "filter Year -- Any Year -- 2025 2024 2023 2022 2021 2020 2019 filter Project St…" at bounding box center [606, 59] width 1196 height 28
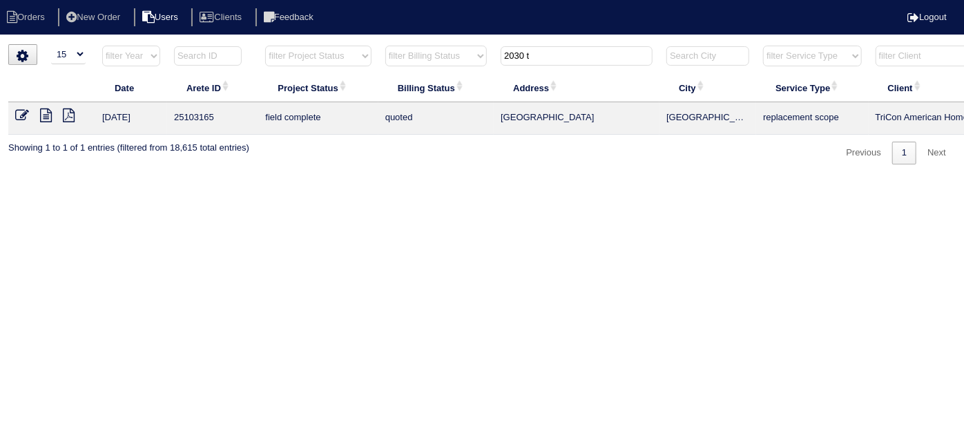
type input "2030 t"
click at [22, 112] on icon at bounding box center [22, 115] width 14 height 14
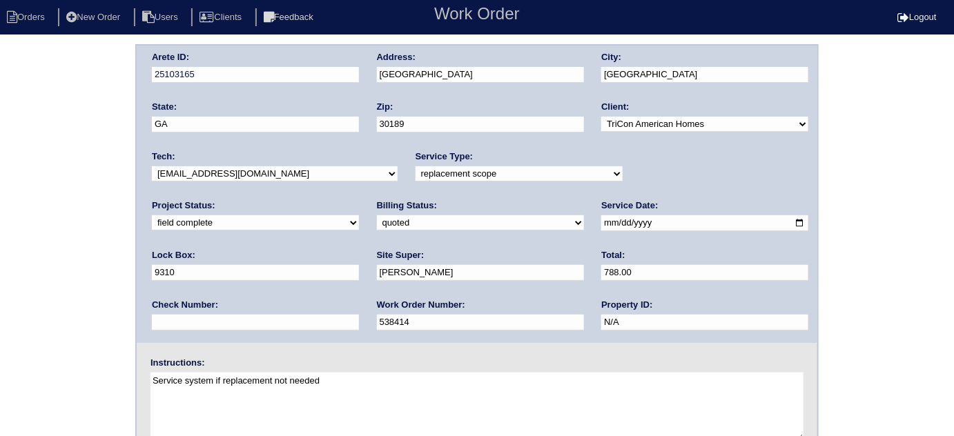
click at [377, 223] on select "need to quote quoted need to invoice invoiced paid warranty purchase order need…" at bounding box center [480, 222] width 207 height 15
select select "need to invoice"
click at [377, 215] on select "need to quote quoted need to invoice invoiced paid warranty purchase order need…" at bounding box center [480, 222] width 207 height 15
click at [37, 311] on div "Arete ID: 25103165 Address: 2030 Township Dr City: Woodstock State: GA Zip: 301…" at bounding box center [477, 323] width 954 height 558
click at [90, 182] on div "Arete ID: 25103165 Address: 2030 Township Dr City: Woodstock State: GA Zip: 301…" at bounding box center [477, 323] width 954 height 558
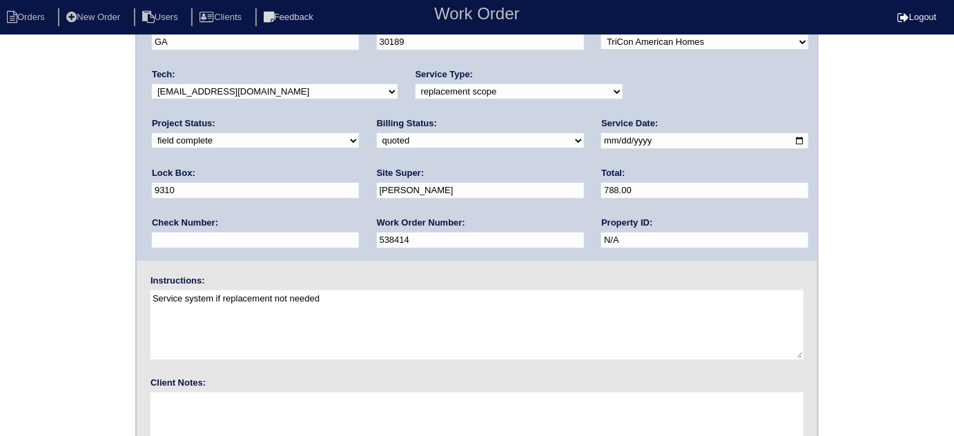
scroll to position [163, 0]
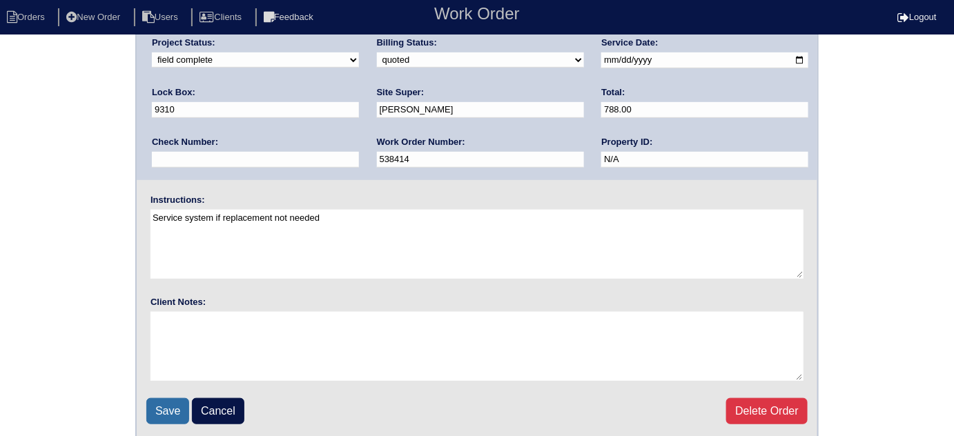
click at [155, 398] on input "Save" at bounding box center [167, 411] width 43 height 26
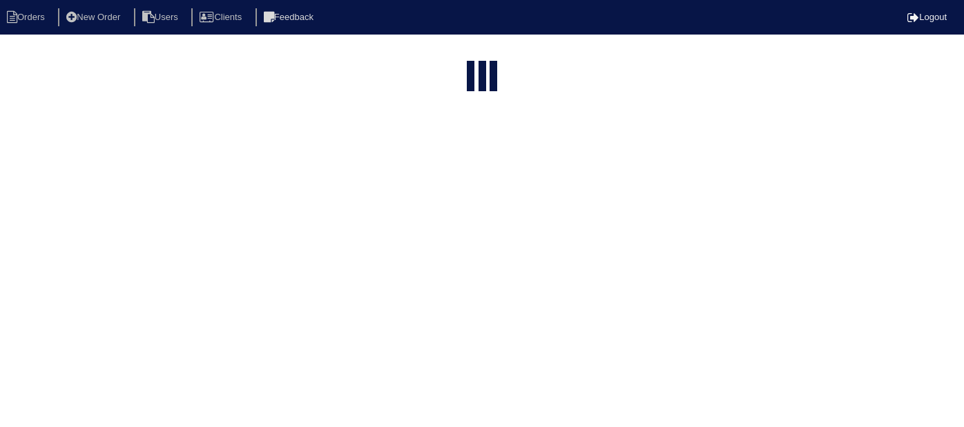
select select "15"
type input "2030 t"
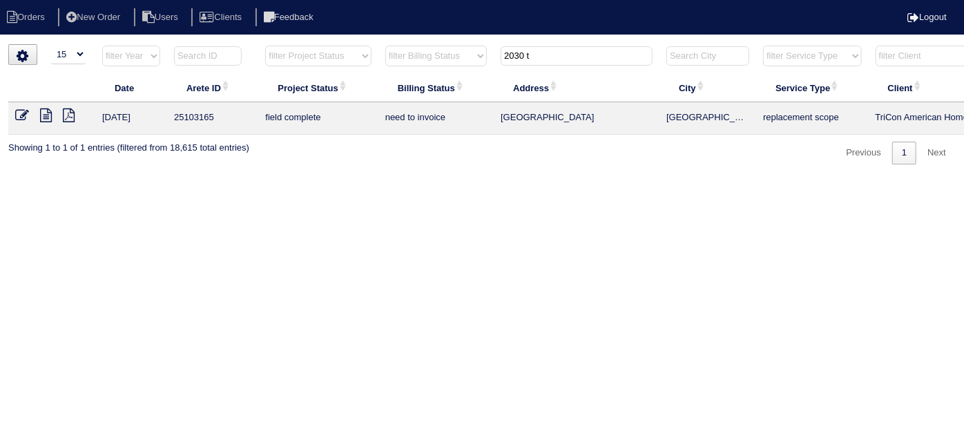
drag, startPoint x: 549, startPoint y: 59, endPoint x: 197, endPoint y: 3, distance: 357.1
click at [197, 44] on body "Orders New Order Users Clients Feedback Logout Orders New Order Users Clients M…" at bounding box center [482, 104] width 964 height 120
